Goal: Task Accomplishment & Management: Manage account settings

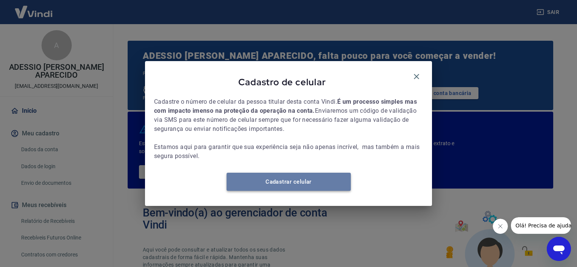
click at [322, 181] on link "Cadastrar celular" at bounding box center [289, 182] width 124 height 18
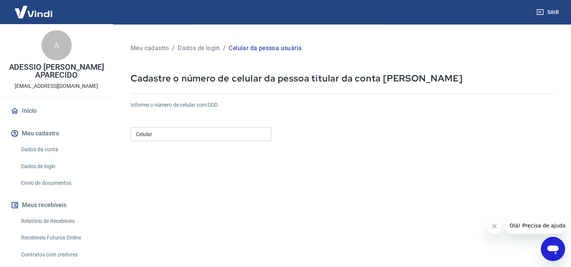
drag, startPoint x: 200, startPoint y: 130, endPoint x: 196, endPoint y: 120, distance: 11.2
click at [200, 130] on input "Celular" at bounding box center [201, 134] width 141 height 14
type input "(11) 95075-5881"
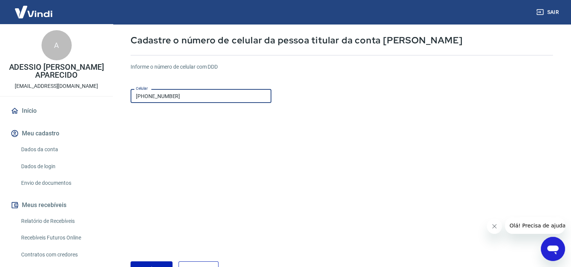
scroll to position [76, 0]
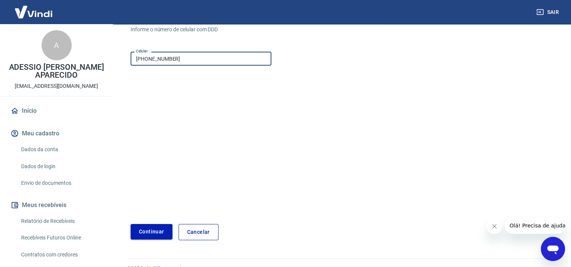
click at [159, 227] on button "Continuar" at bounding box center [152, 231] width 42 height 15
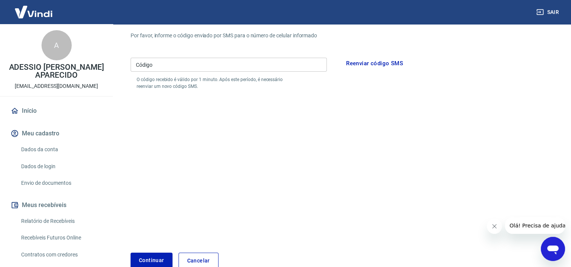
drag, startPoint x: 199, startPoint y: 73, endPoint x: 199, endPoint y: 68, distance: 4.2
click at [199, 69] on div "Código Código O código recebido é válido por 1 minuto. Após este período, é nec…" at bounding box center [229, 72] width 196 height 35
click at [199, 67] on input "Código" at bounding box center [229, 65] width 196 height 14
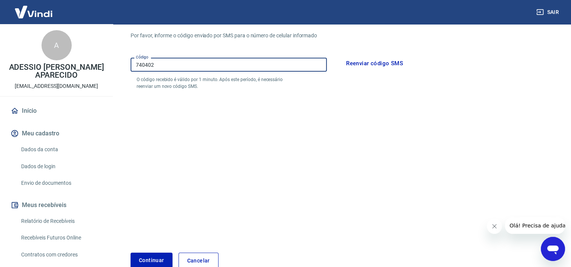
type input "740402"
click at [166, 257] on button "Continuar" at bounding box center [152, 260] width 42 height 15
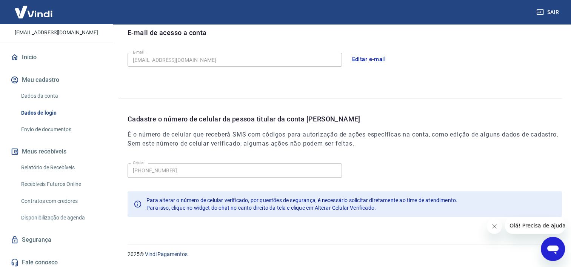
scroll to position [57, 0]
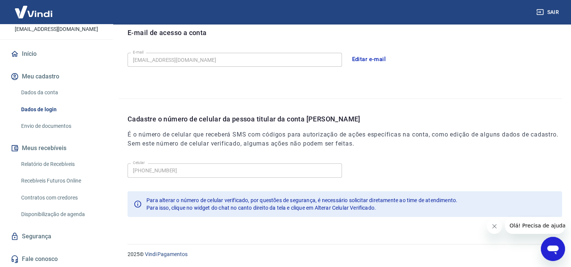
click at [57, 236] on link "Segurança" at bounding box center [56, 237] width 95 height 17
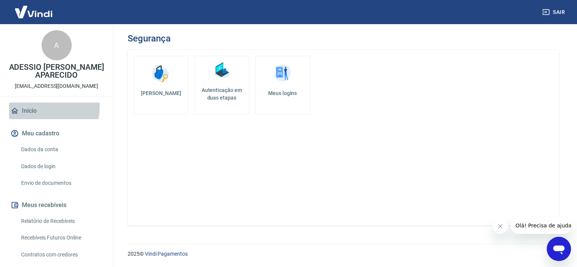
click at [33, 107] on link "Início" at bounding box center [56, 111] width 95 height 17
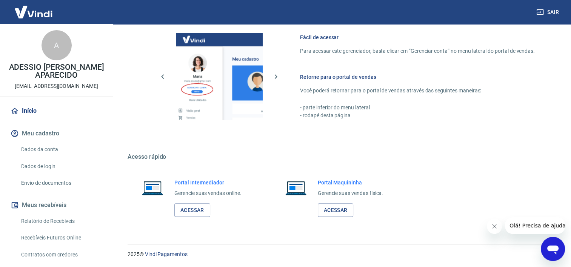
scroll to position [479, 0]
click at [193, 208] on link "Acessar" at bounding box center [193, 210] width 36 height 14
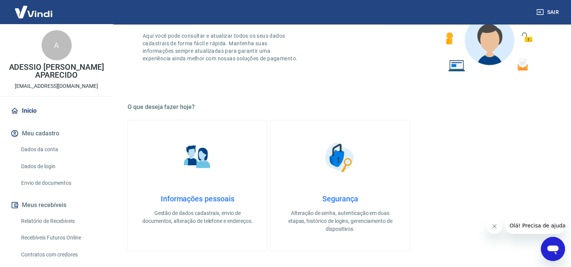
scroll to position [25, 0]
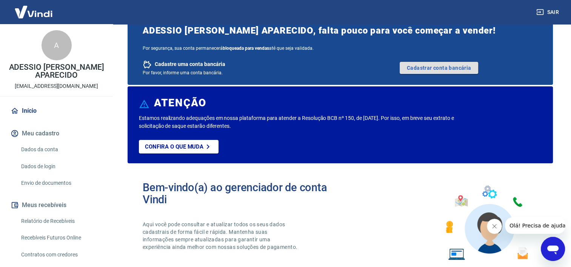
click at [450, 69] on link "Cadastrar conta bancária" at bounding box center [439, 68] width 79 height 12
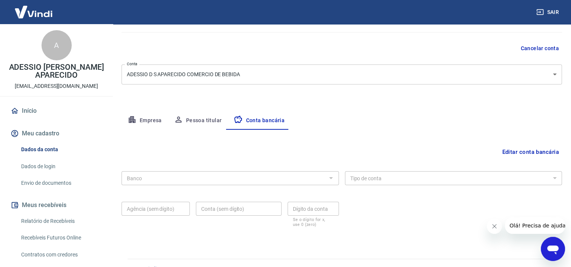
scroll to position [76, 0]
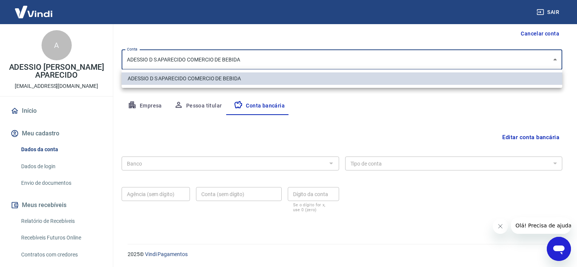
click at [306, 63] on body "Sair A ADESSIO DAVID SIMIONI APARECIDO contato@lambicbrasil.com.br Início Meu c…" at bounding box center [288, 57] width 577 height 267
click at [306, 63] on div at bounding box center [288, 133] width 577 height 267
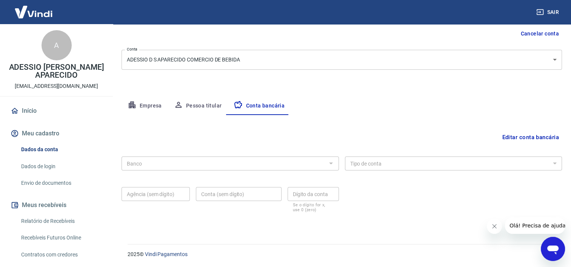
click at [168, 142] on div "Editar conta bancária" at bounding box center [342, 137] width 441 height 14
click at [534, 137] on button "Editar conta bancária" at bounding box center [530, 137] width 63 height 14
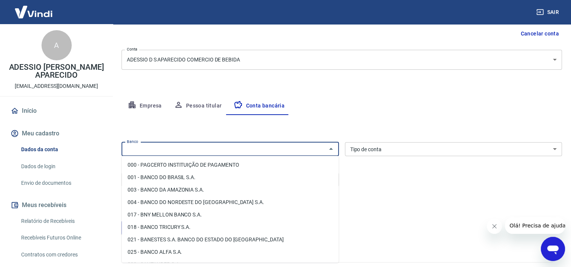
click at [195, 153] on input "Banco" at bounding box center [224, 149] width 201 height 9
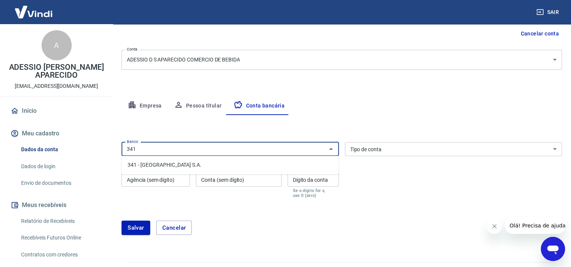
click at [193, 169] on li "341 - [GEOGRAPHIC_DATA] S.A." at bounding box center [230, 165] width 217 height 12
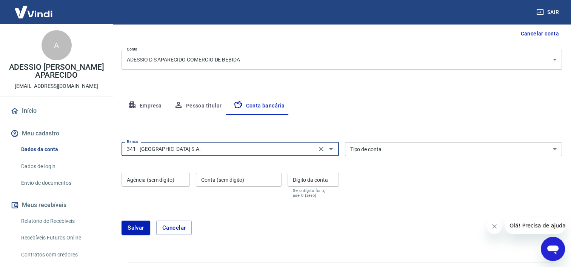
type input "341 - [GEOGRAPHIC_DATA] S.A."
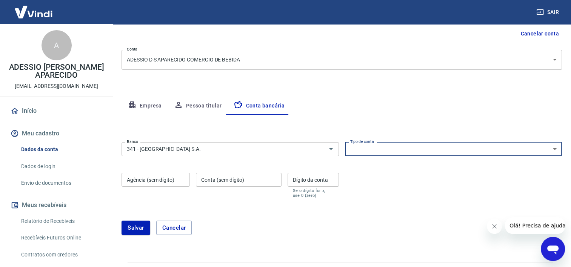
click at [372, 147] on select "Conta Corrente Conta Poupança" at bounding box center [454, 149] width 218 height 14
select select "1"
click at [345, 142] on select "Conta Corrente Conta Poupança" at bounding box center [454, 149] width 218 height 14
click at [160, 178] on div "Agência (sem dígito) Agência (sem dígito)" at bounding box center [156, 185] width 68 height 25
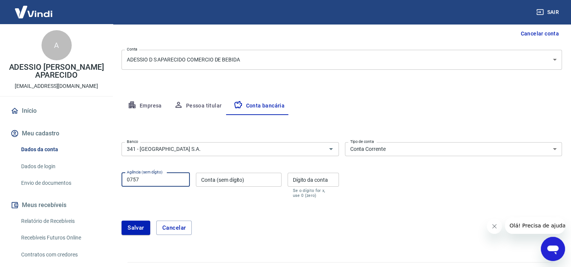
type input "0757"
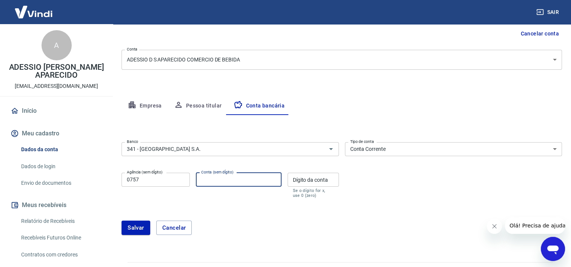
paste input "98483"
type input "98483"
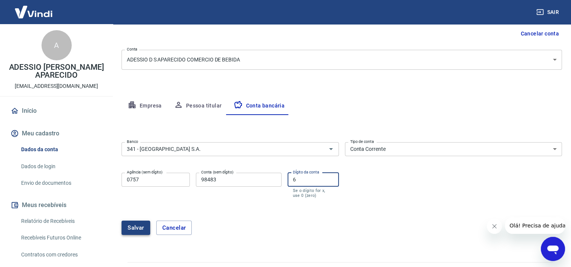
type input "6"
click at [126, 231] on button "Salvar" at bounding box center [136, 228] width 29 height 14
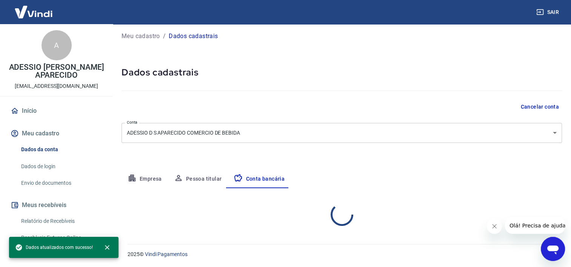
select select "1"
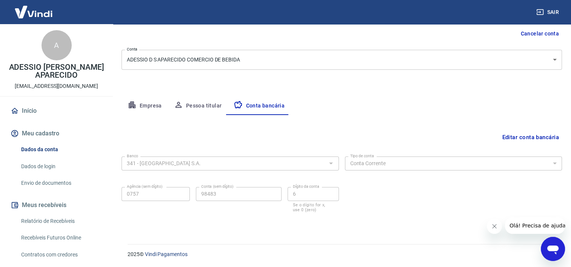
click at [43, 147] on link "Dados da conta" at bounding box center [61, 149] width 86 height 15
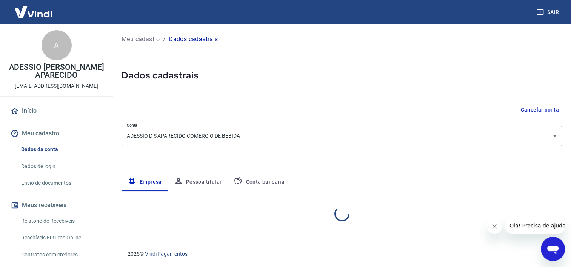
select select "SP"
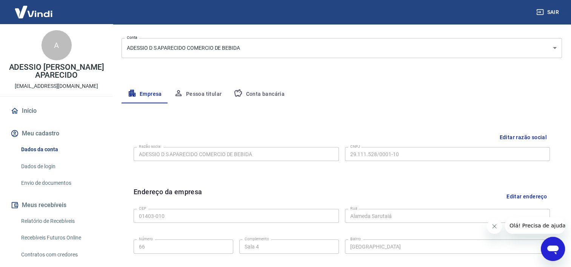
click at [259, 97] on button "Conta bancária" at bounding box center [259, 94] width 63 height 18
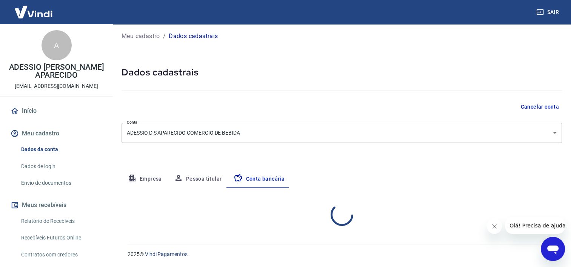
select select "1"
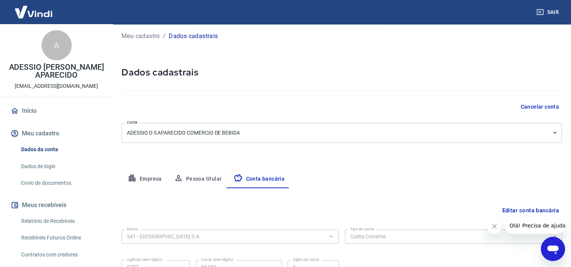
scroll to position [76, 0]
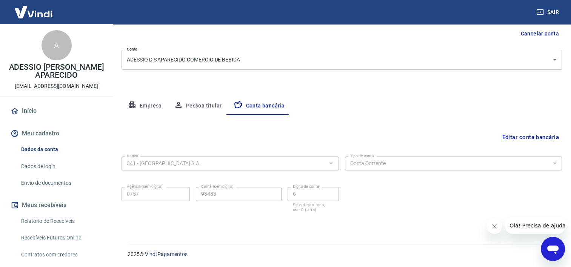
click at [217, 106] on button "Pessoa titular" at bounding box center [198, 106] width 60 height 18
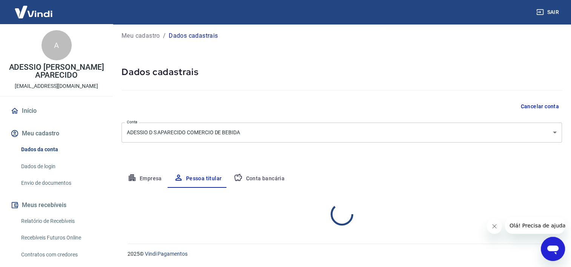
scroll to position [34, 0]
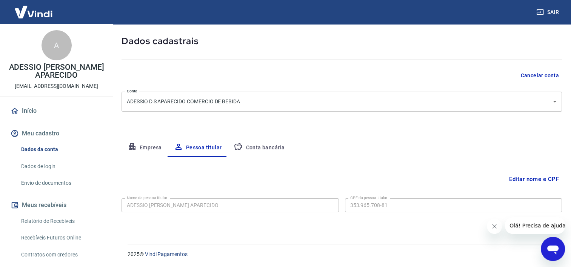
click at [50, 167] on link "Dados de login" at bounding box center [61, 166] width 86 height 15
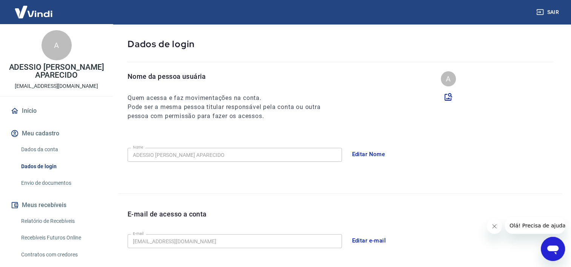
scroll to position [216, 0]
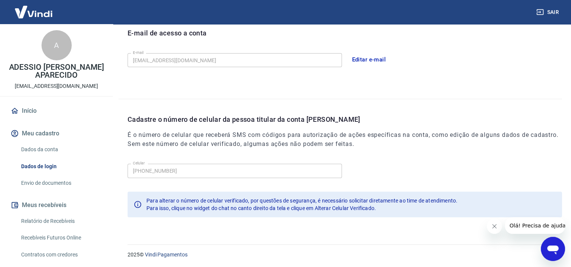
click at [58, 182] on link "Envio de documentos" at bounding box center [61, 183] width 86 height 15
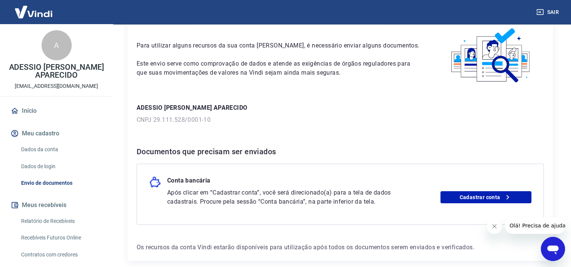
scroll to position [73, 0]
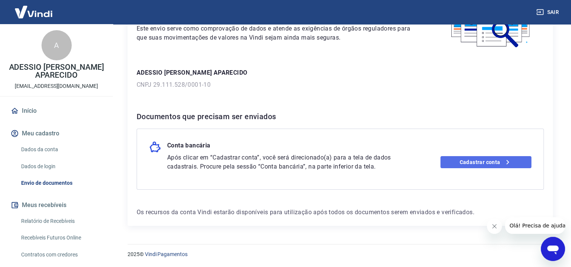
click at [454, 156] on link "Cadastrar conta" at bounding box center [486, 162] width 91 height 12
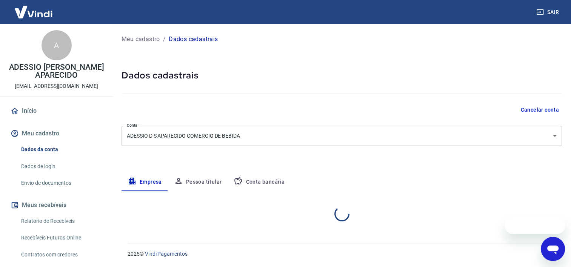
select select "SP"
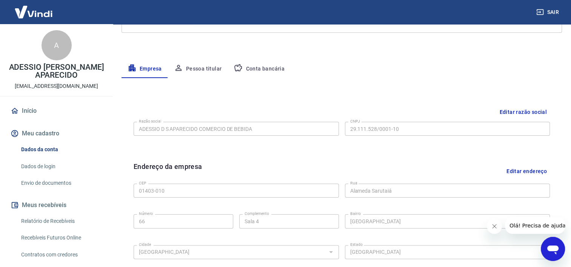
click at [263, 68] on button "Conta bancária" at bounding box center [259, 69] width 63 height 18
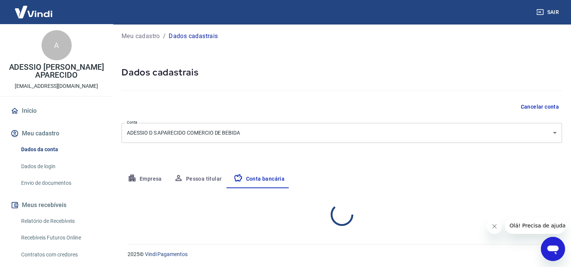
select select "1"
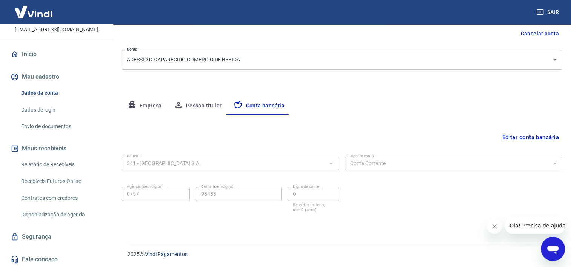
scroll to position [57, 0]
click at [55, 152] on button "Meus recebíveis" at bounding box center [56, 148] width 95 height 17
click at [51, 236] on link "Segurança" at bounding box center [56, 237] width 95 height 17
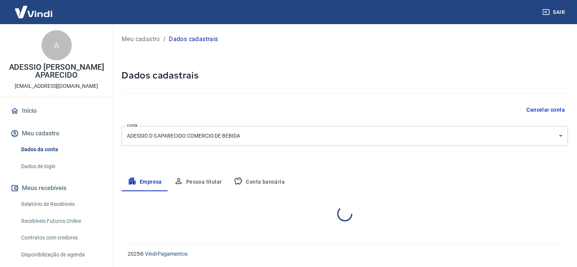
select select "SP"
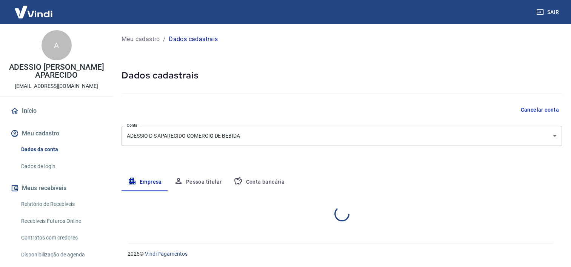
select select "SP"
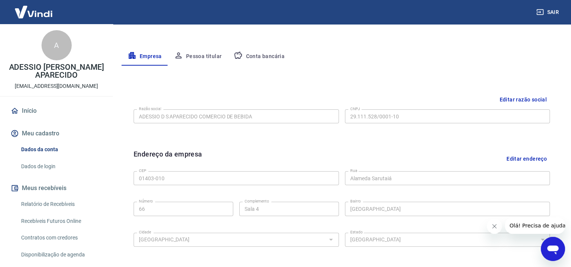
click at [254, 57] on button "Conta bancária" at bounding box center [259, 57] width 63 height 18
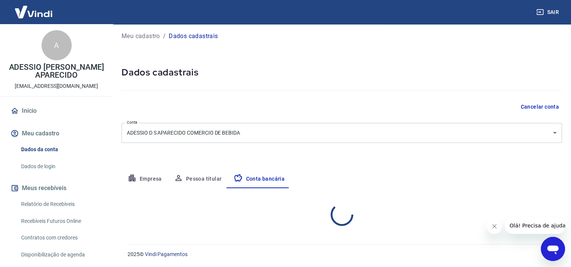
select select "1"
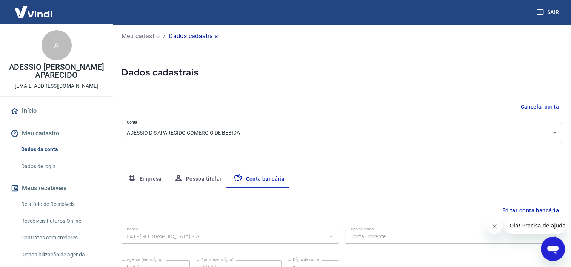
scroll to position [76, 0]
